Goal: Find specific page/section: Find specific page/section

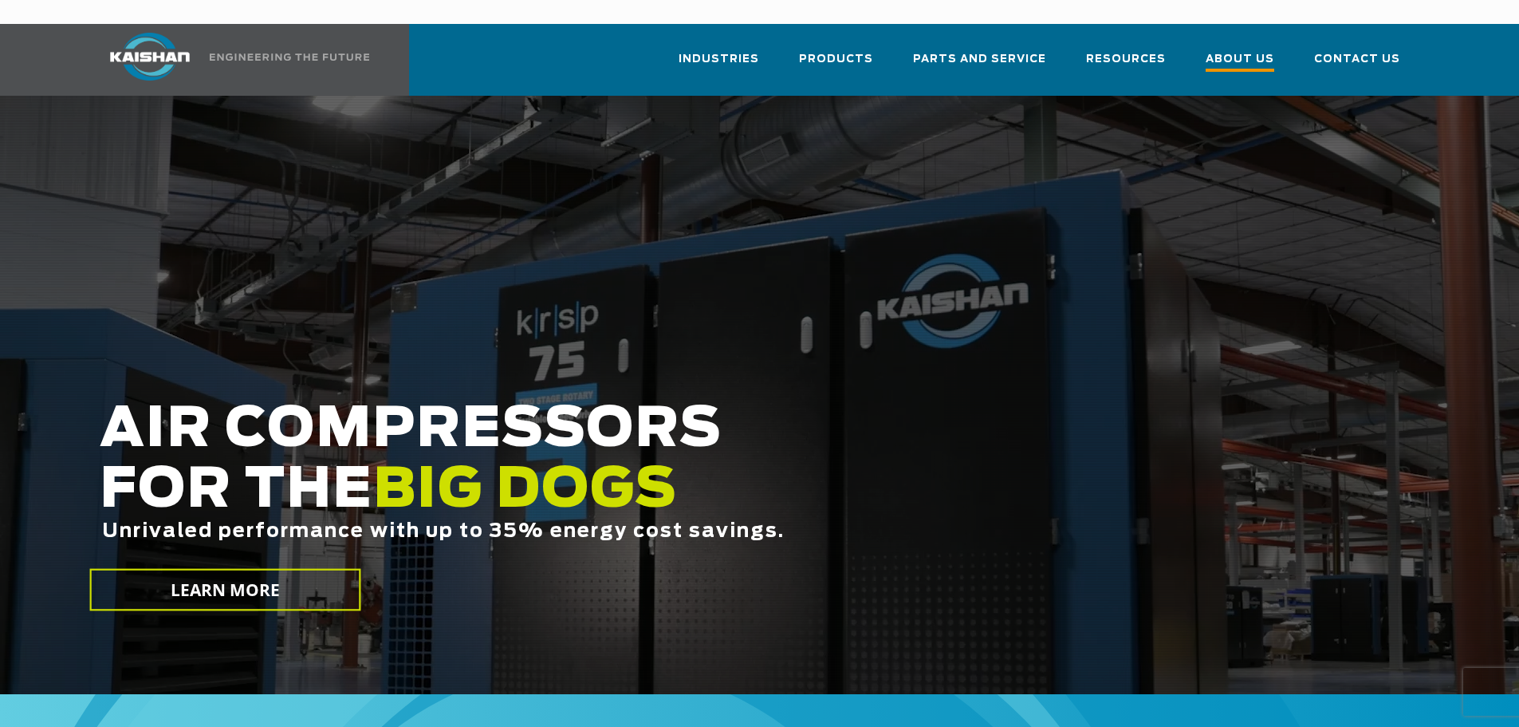
click at [1237, 50] on span "About Us" at bounding box center [1240, 61] width 69 height 22
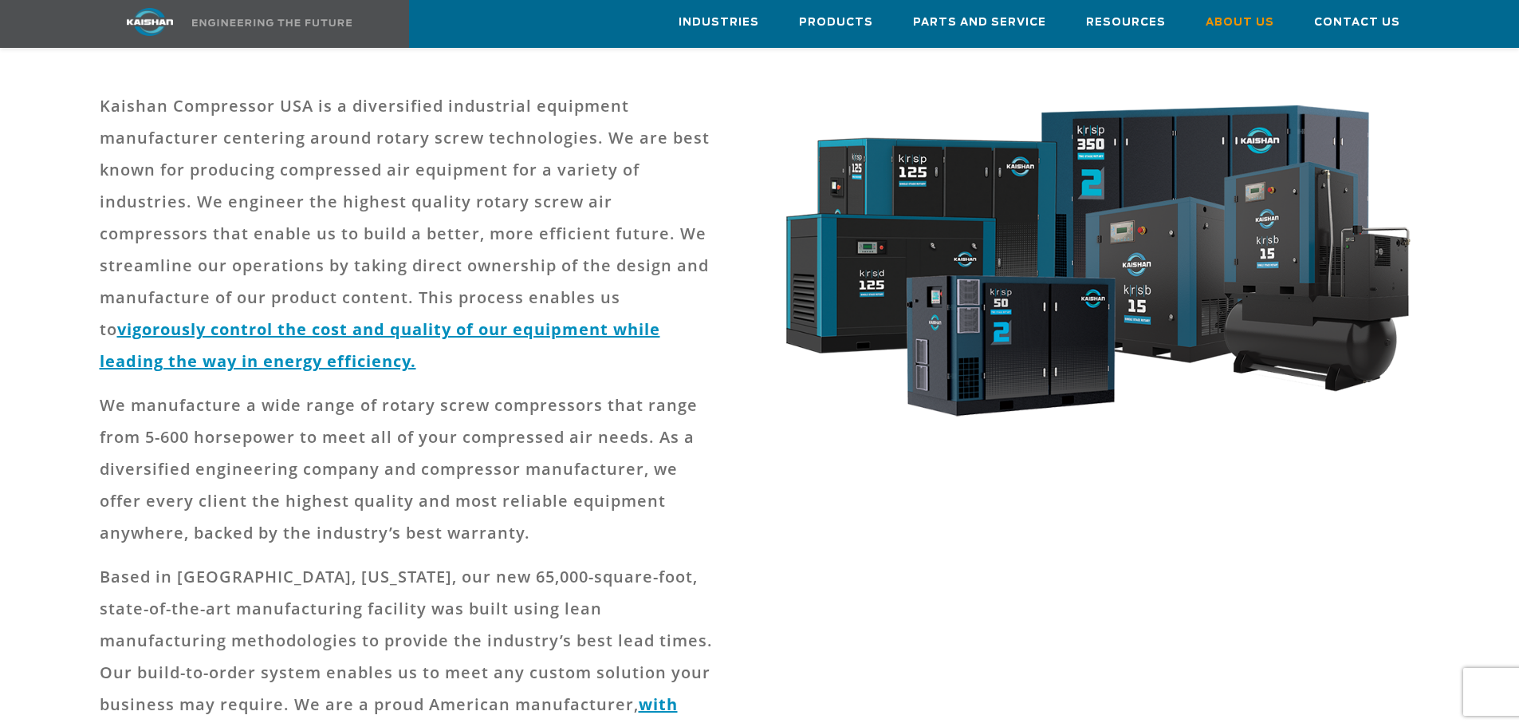
scroll to position [319, 0]
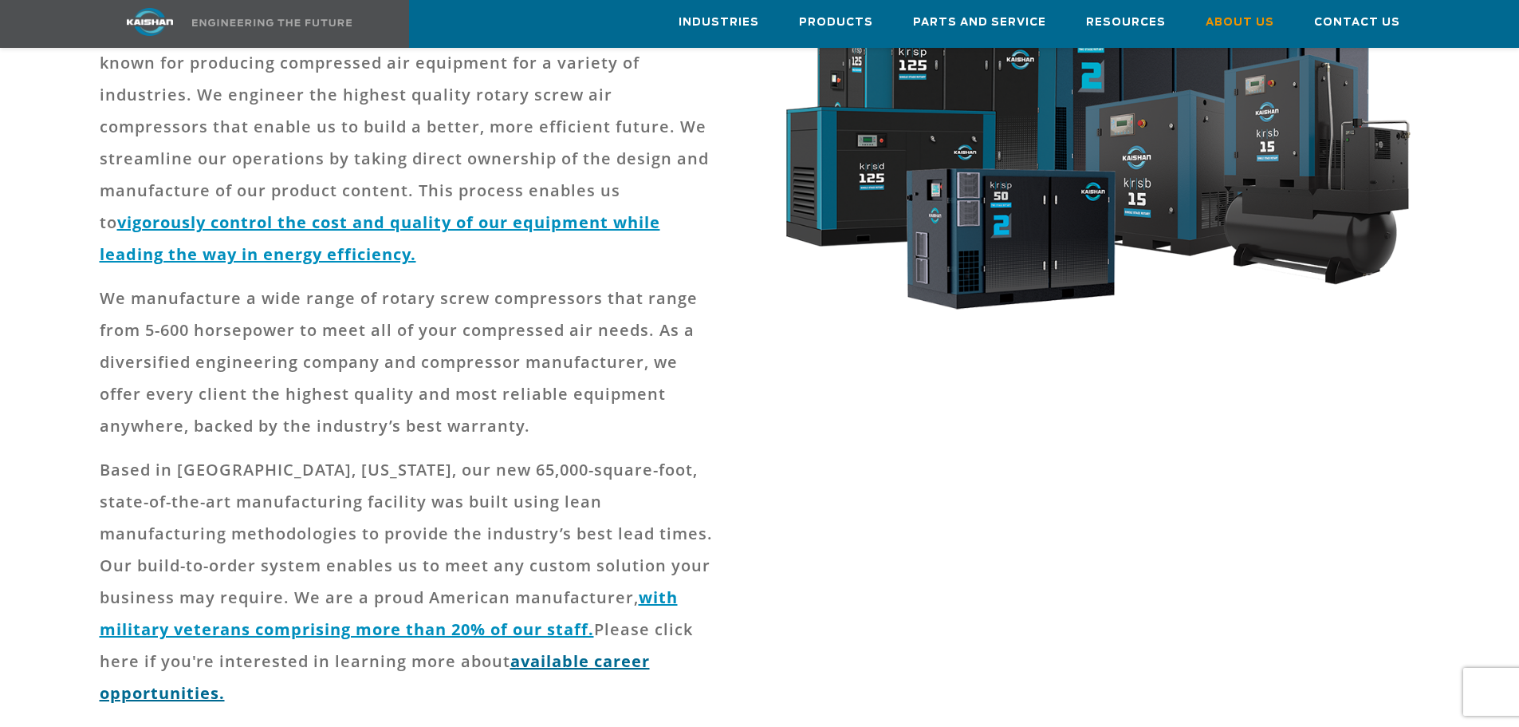
click at [511, 650] on link "available career opportunities." at bounding box center [375, 676] width 550 height 53
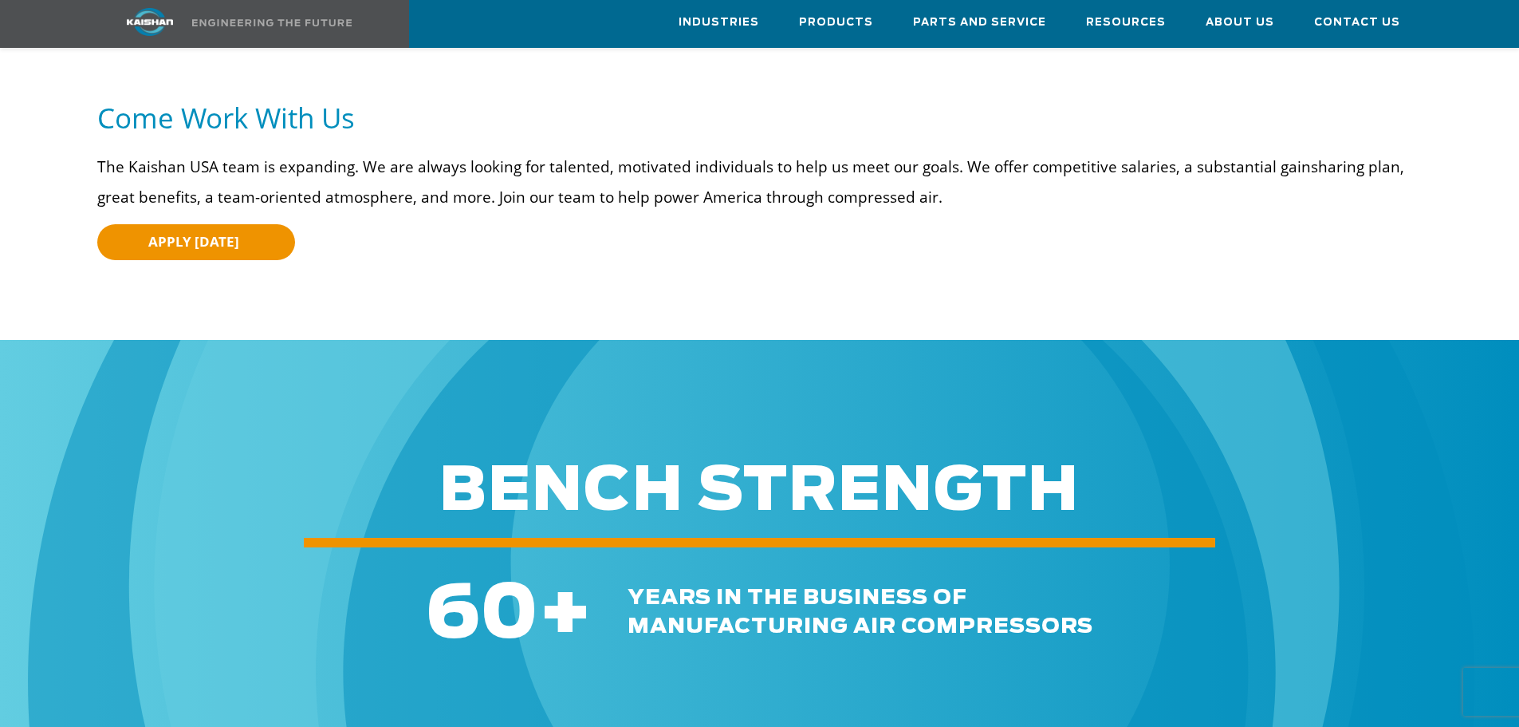
scroll to position [160, 0]
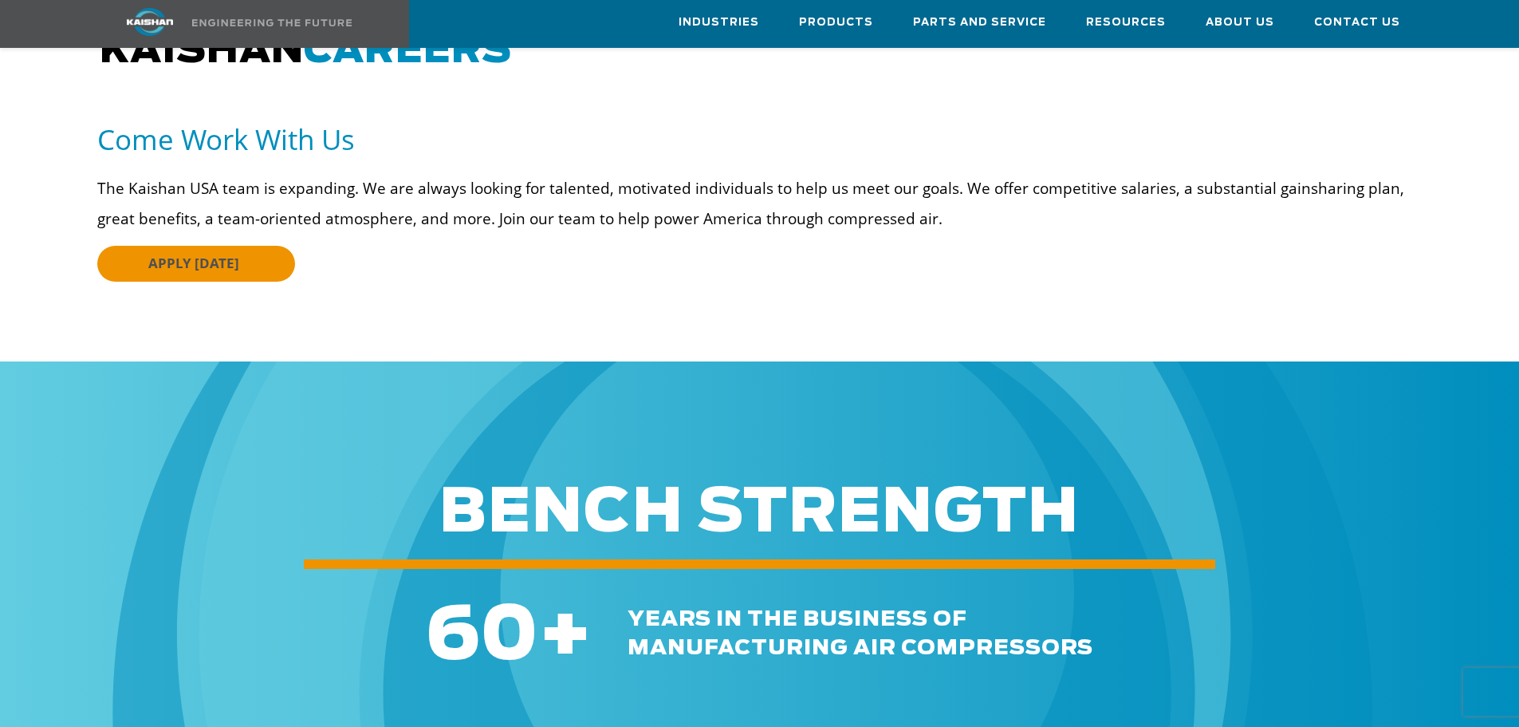
click at [181, 254] on span "APPLY [DATE]" at bounding box center [193, 263] width 91 height 18
